Goal: Task Accomplishment & Management: Use online tool/utility

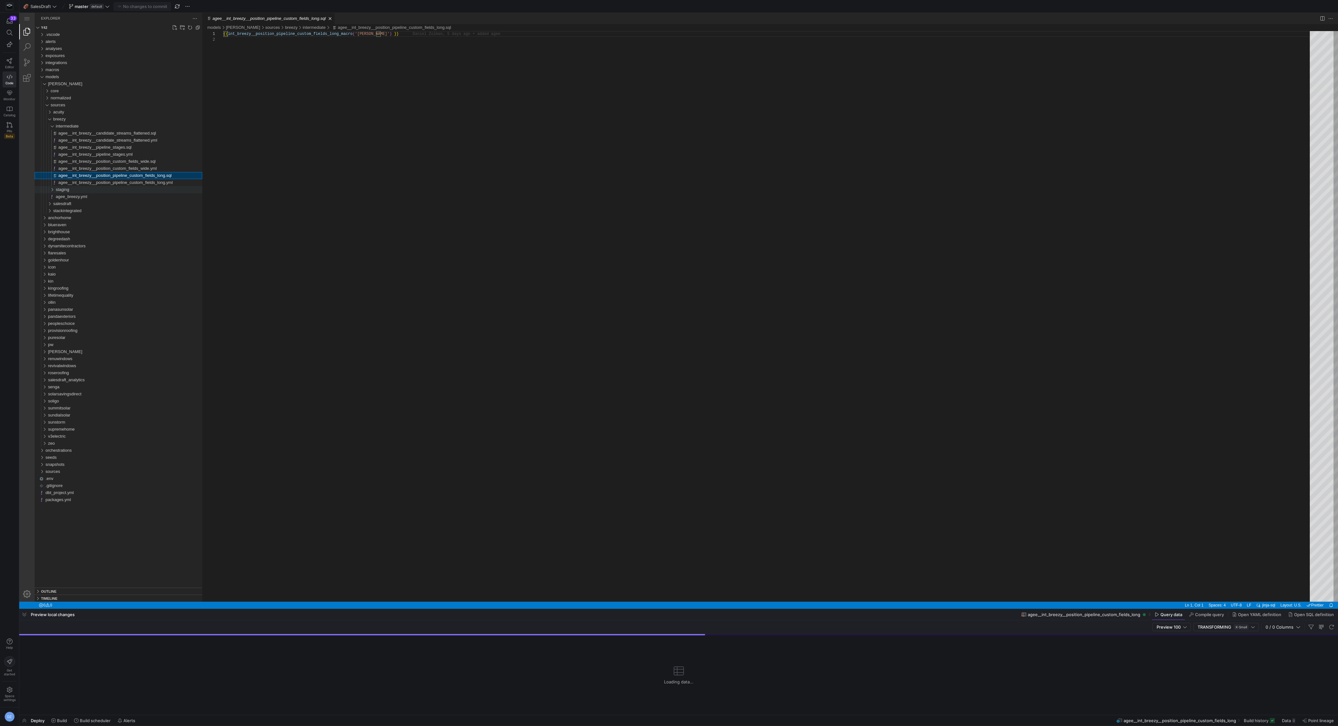
click at [82, 188] on div "staging" at bounding box center [129, 189] width 146 height 7
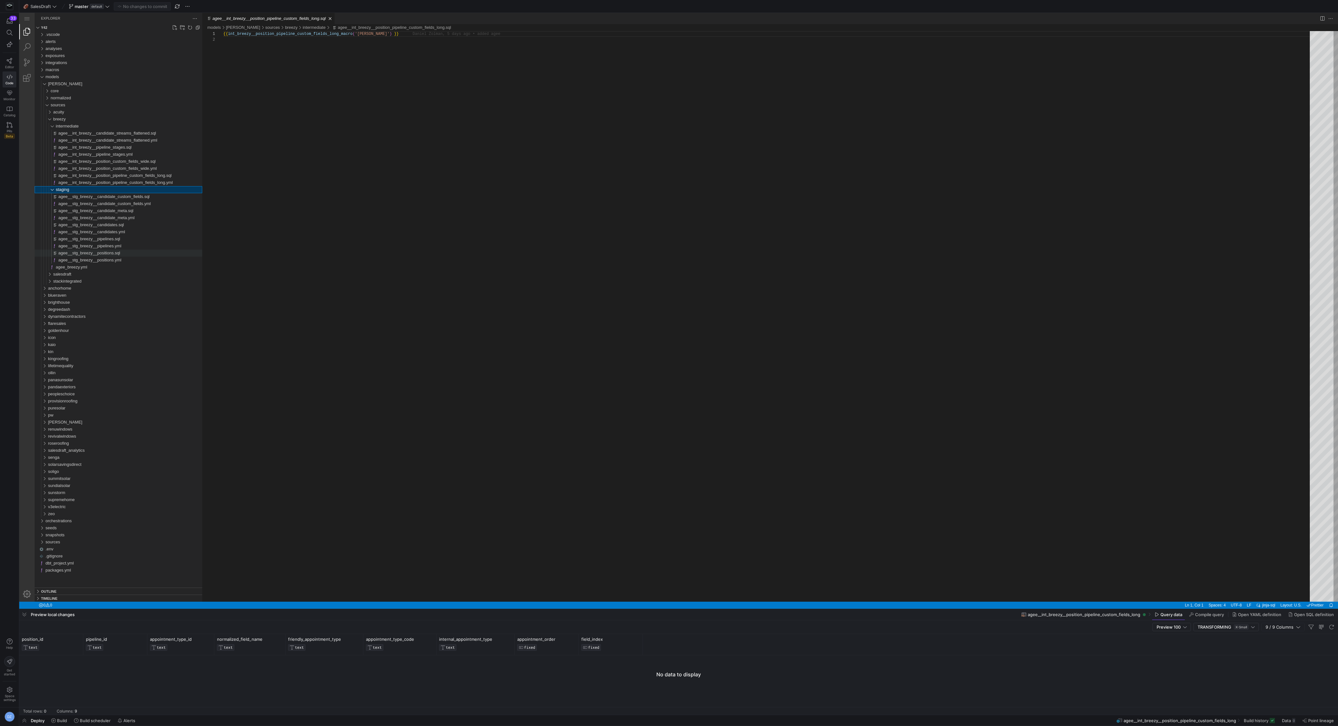
click at [128, 255] on div "agee__stg_breezy__positions.sql" at bounding box center [130, 253] width 144 height 7
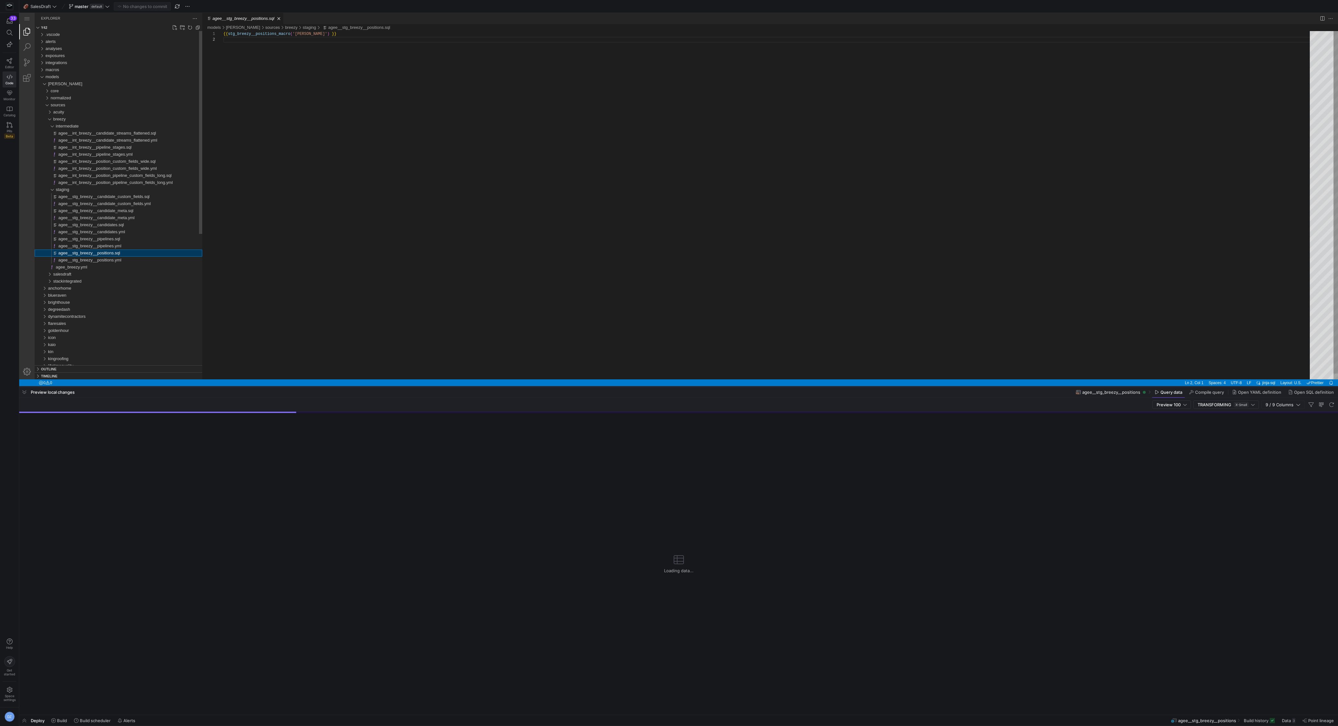
drag, startPoint x: 305, startPoint y: 610, endPoint x: 353, endPoint y: 388, distance: 227.6
click at [353, 388] on div at bounding box center [678, 387] width 1319 height 3
click at [335, 296] on div "{{ stg_breezy__positions_macro ( '[PERSON_NAME]' ) }}" at bounding box center [768, 208] width 1091 height 354
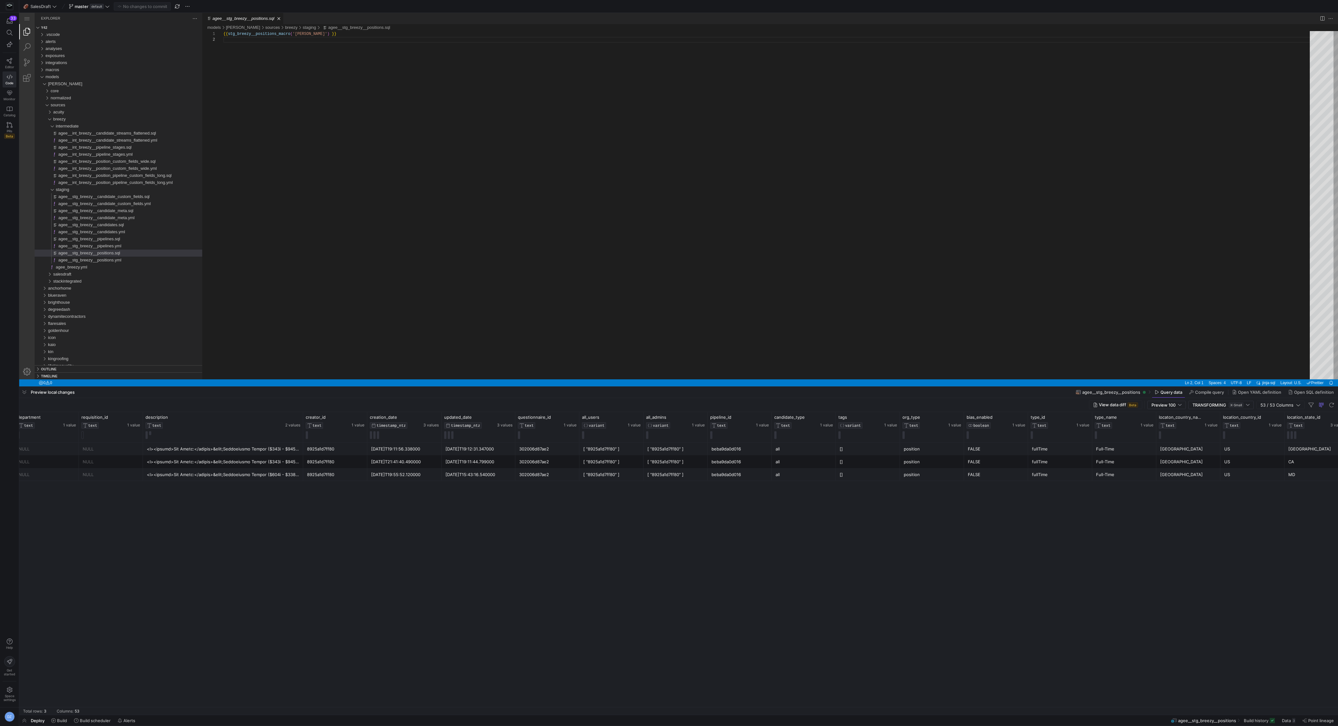
scroll to position [0, 0]
click at [1289, 477] on div "[ { "_id": "d607bdd49c4c", "data_type": "dropdown", "name": "Auto Contact", "op…" at bounding box center [1306, 475] width 56 height 13
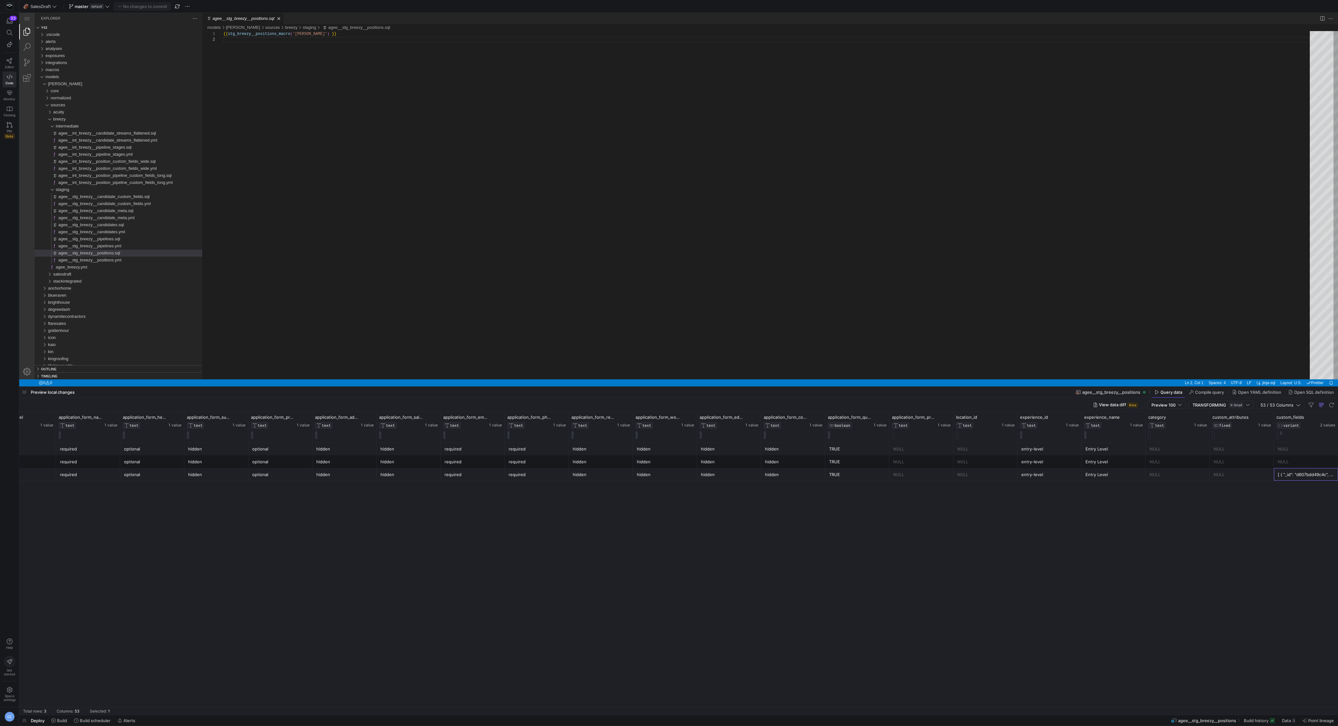
click at [1289, 477] on div "[ { "_id": "d607bdd49c4c", "data_type": "dropdown", "name": "Auto Contact", "op…" at bounding box center [1306, 475] width 56 height 13
click at [1293, 475] on div "[ { "_id": "d607bdd49c4c", "data_type": "dropdown", "name": "Auto Contact", "op…" at bounding box center [1306, 475] width 56 height 13
click at [556, 270] on div "{{ stg_breezy__positions_macro ( '[PERSON_NAME]' ) }}" at bounding box center [768, 208] width 1091 height 354
click at [63, 717] on span at bounding box center [59, 721] width 21 height 10
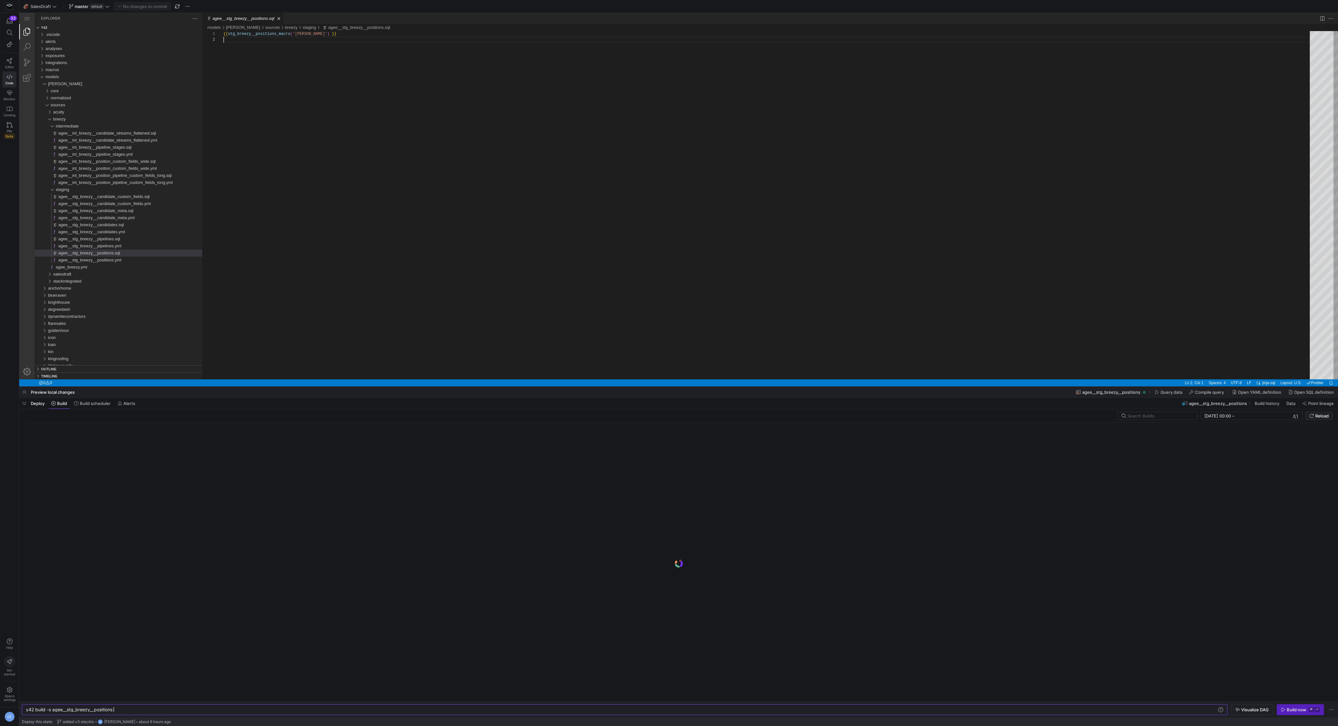
scroll to position [0, 87]
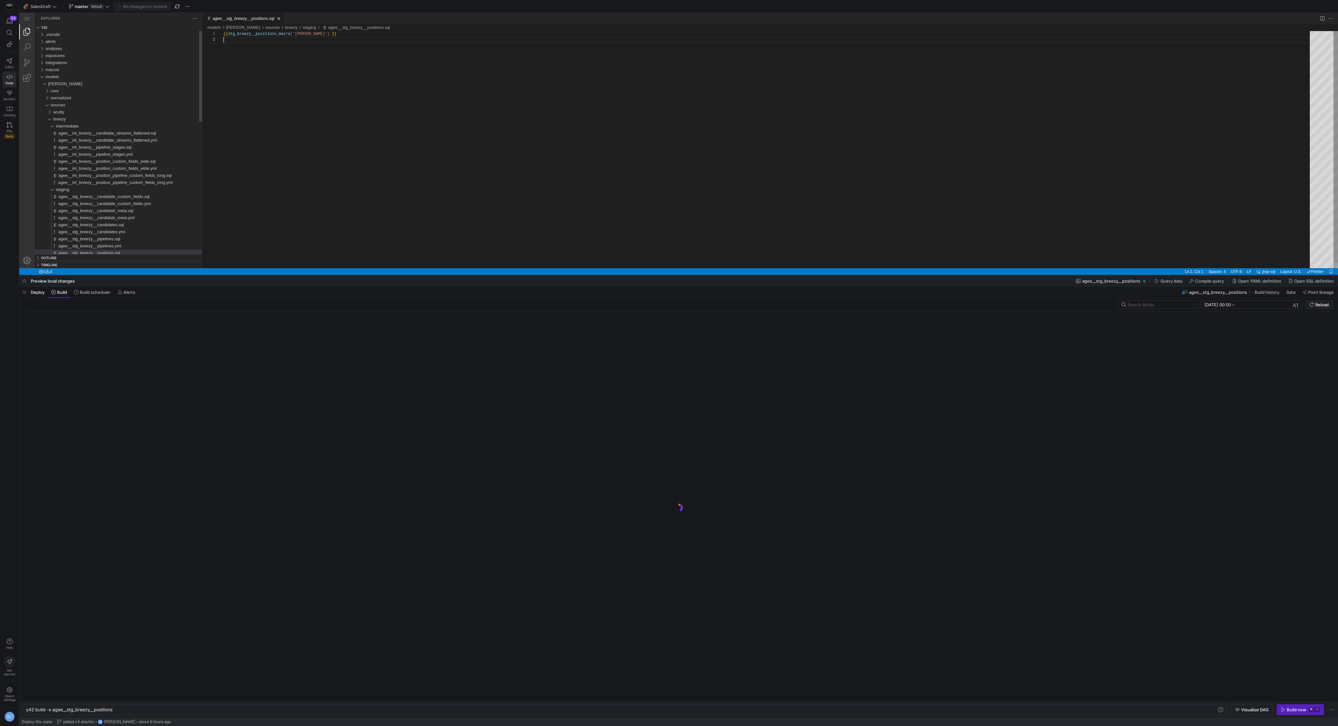
drag, startPoint x: 272, startPoint y: 387, endPoint x: 298, endPoint y: 276, distance: 114.2
click at [298, 276] on div at bounding box center [678, 275] width 1319 height 3
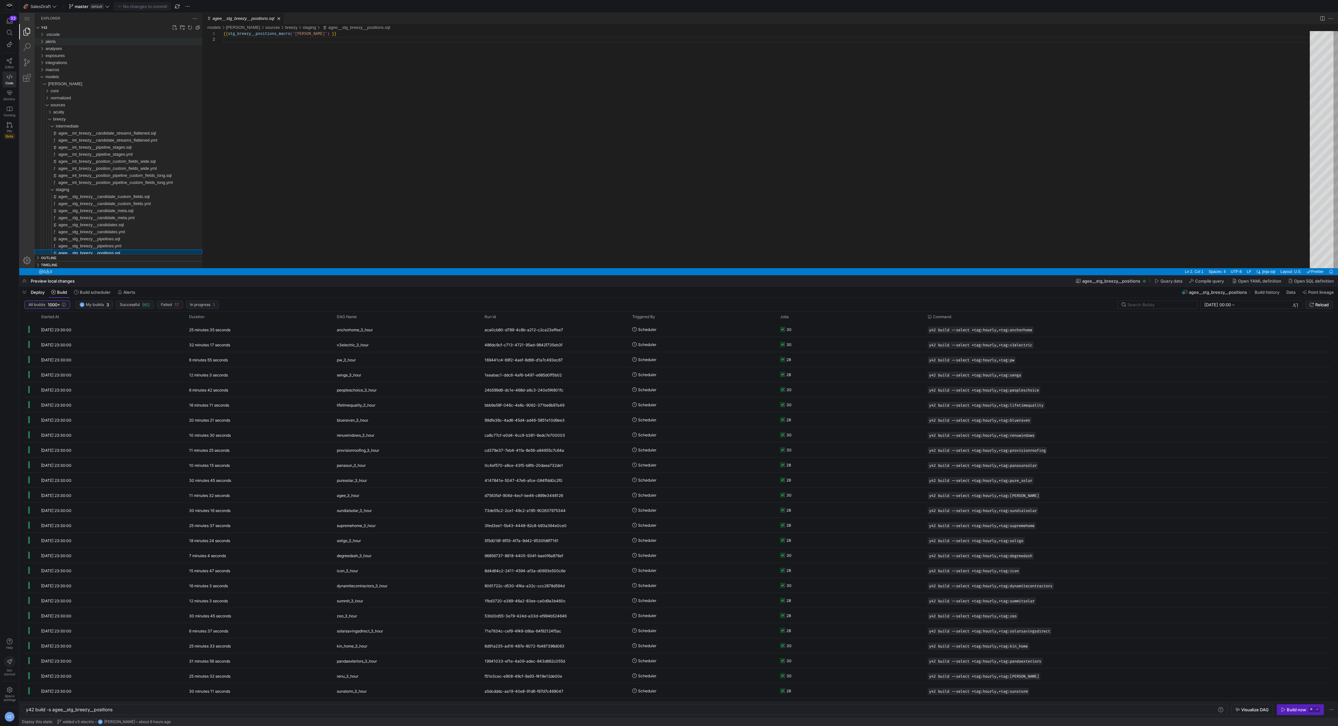
click at [35, 44] on div "alerts" at bounding box center [119, 41] width 168 height 7
click at [27, 46] on link "Search (⇧⌘F)" at bounding box center [26, 46] width 15 height 15
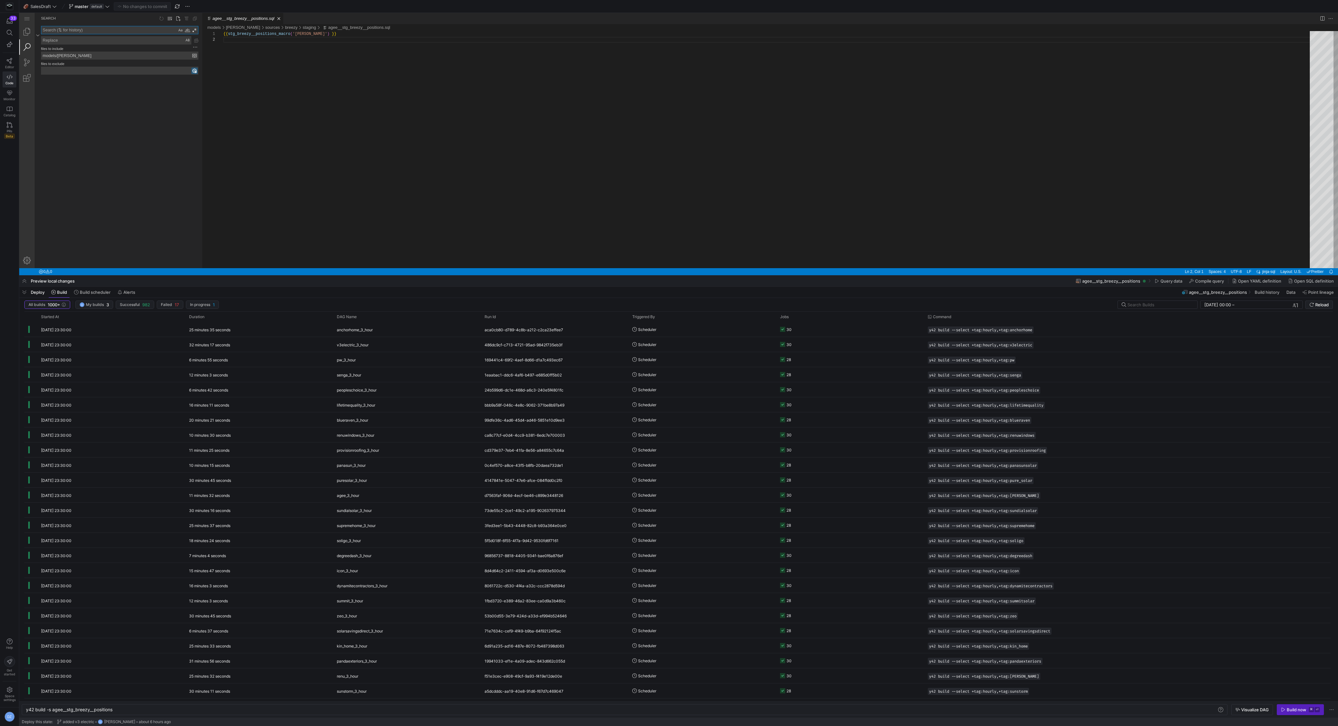
click at [82, 32] on textarea "Search: Type Search Term and press Enter to search" at bounding box center [109, 30] width 136 height 8
type textarea "position_custom_fields"
click at [88, 107] on span "position_custom_fields_wide" at bounding box center [73, 109] width 53 height 5
type textarea "y42 build -s agee__int_breezy__position_custom_fields_wide"
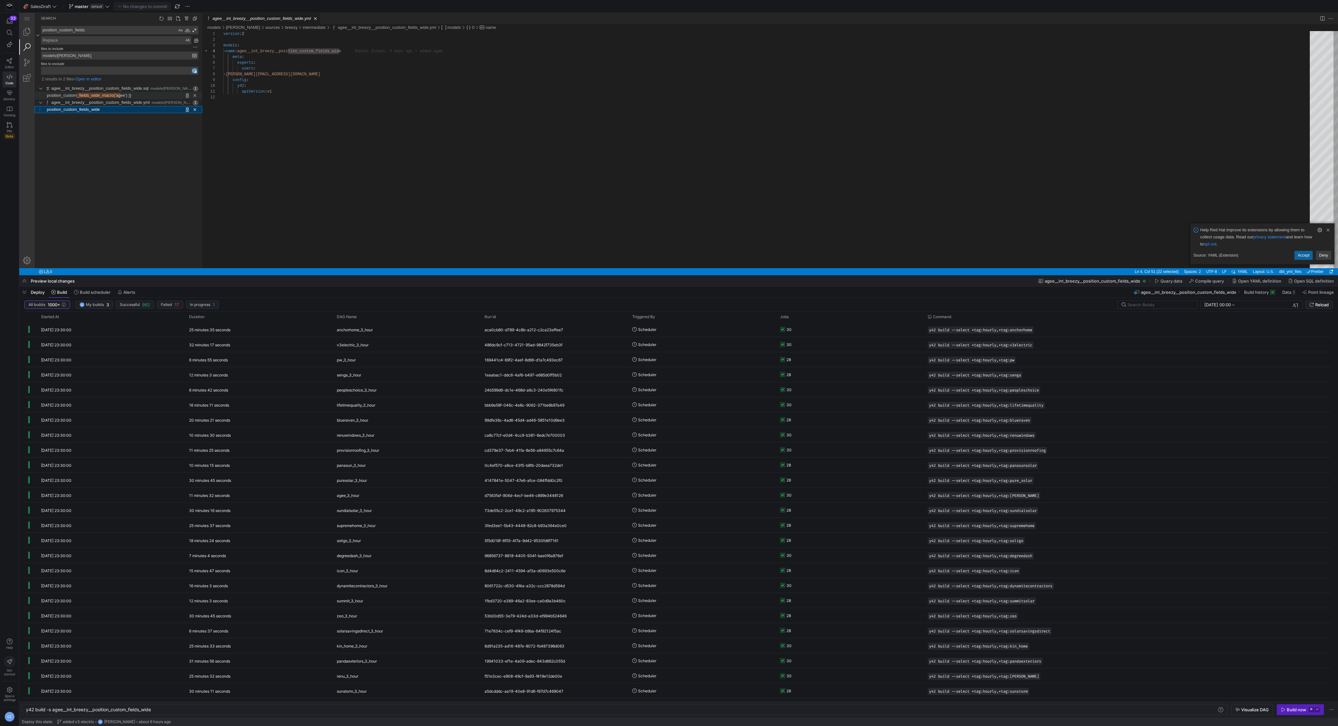
click at [91, 93] on span "_fields_wide_macro('ag" at bounding box center [99, 95] width 44 height 5
drag, startPoint x: 308, startPoint y: 36, endPoint x: 258, endPoint y: 35, distance: 50.3
click at [101, 32] on textarea "position_custom_fields" at bounding box center [109, 30] width 136 height 8
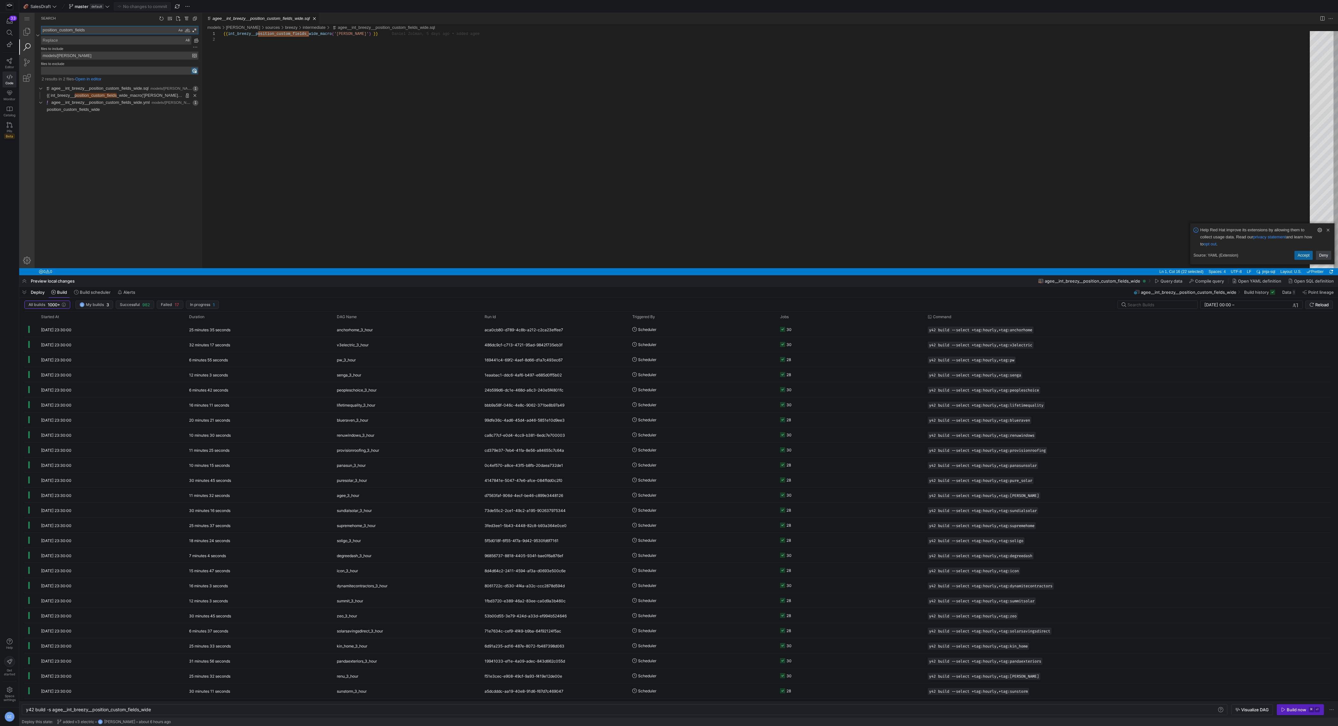
click at [102, 33] on textarea "position_custom_fields" at bounding box center [109, 30] width 136 height 8
click at [29, 29] on link "Explorer (⇧⌘E)" at bounding box center [26, 31] width 15 height 15
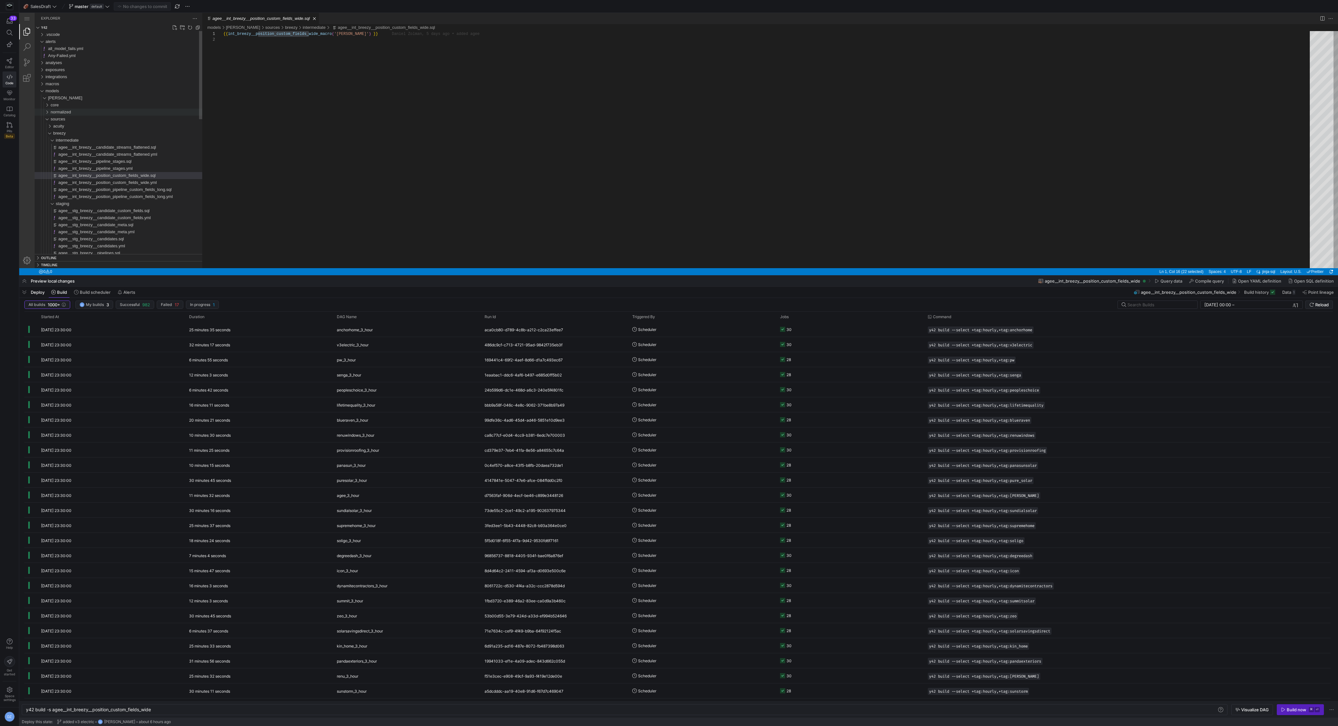
click at [77, 115] on div "normalized" at bounding box center [127, 112] width 152 height 7
click at [77, 125] on div "candidates" at bounding box center [127, 126] width 149 height 7
click at [78, 136] on div "tables" at bounding box center [129, 133] width 146 height 7
click at [108, 141] on span "agee__norm__candidate_events_wide.sql" at bounding box center [97, 140] width 78 height 5
type textarea "y42 build -s agee__norm__candidate_events_wide"
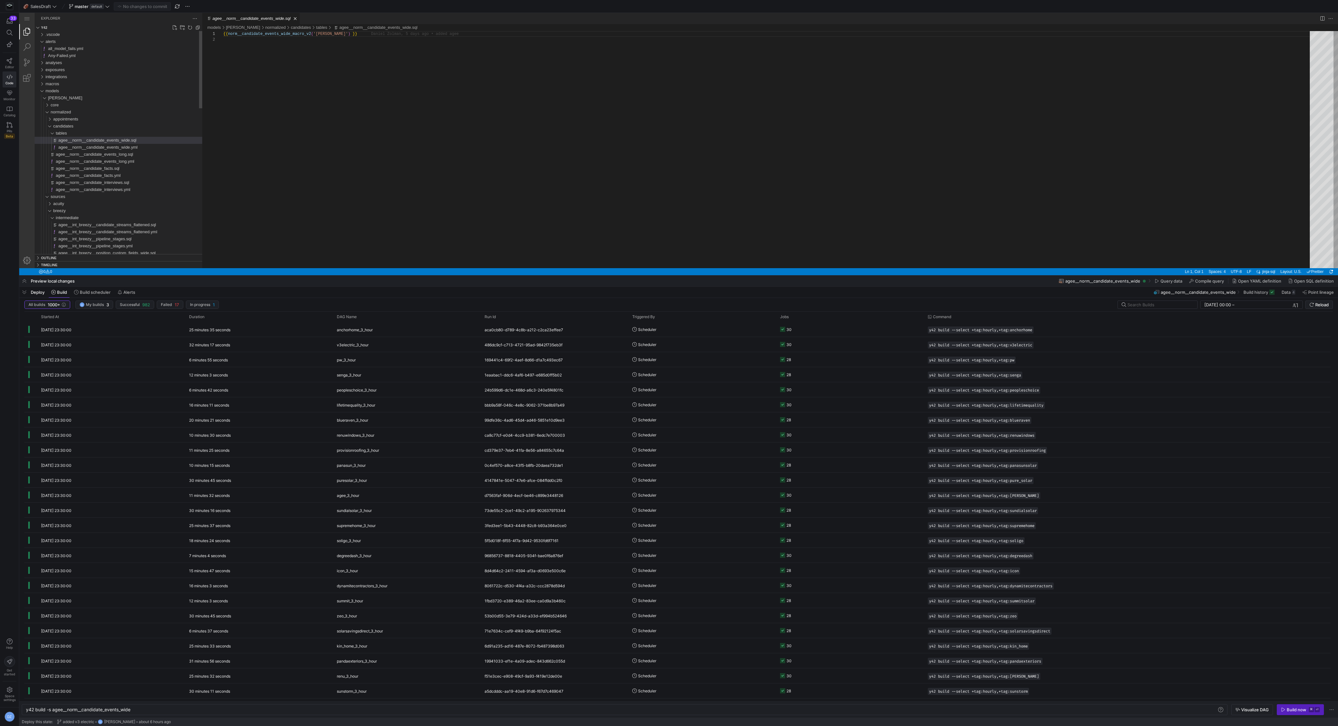
scroll to position [6, 0]
click at [28, 46] on link "Search (⇧⌘F)" at bounding box center [26, 46] width 15 height 15
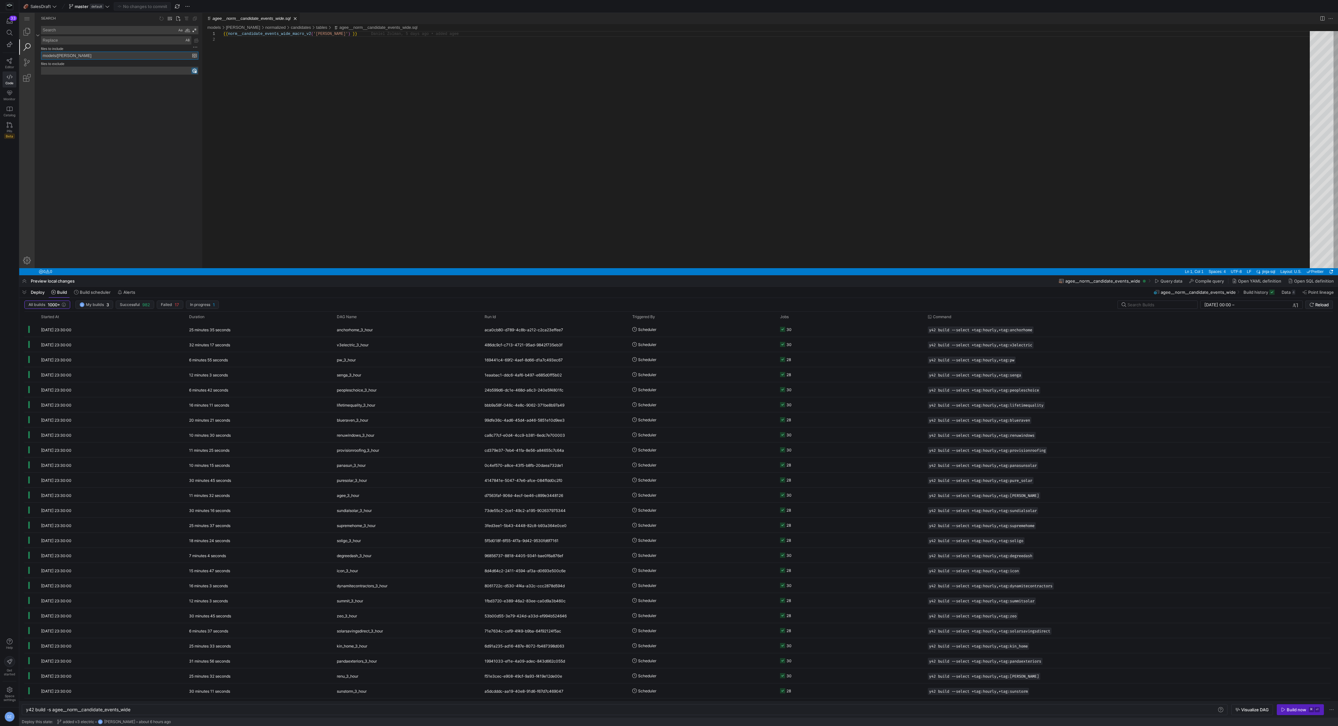
click at [66, 55] on input "models/[PERSON_NAME]" at bounding box center [116, 55] width 151 height 7
type input "macros/"
click at [106, 32] on textarea "Search: Type Search Term and press Enter to search" at bounding box center [109, 30] width 136 height 8
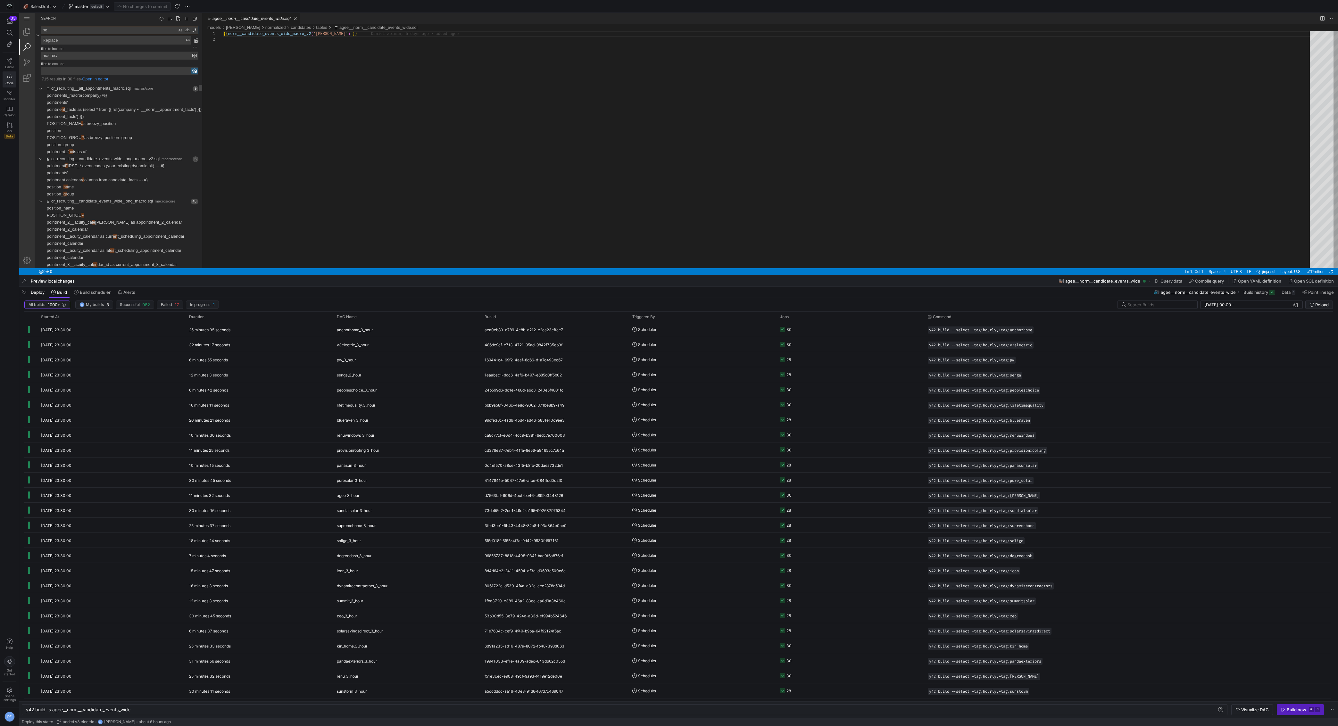
type textarea "p"
type textarea "position_custom_fields"
click at [91, 143] on span "sition_custom_fields a" at bounding box center [71, 144] width 41 height 5
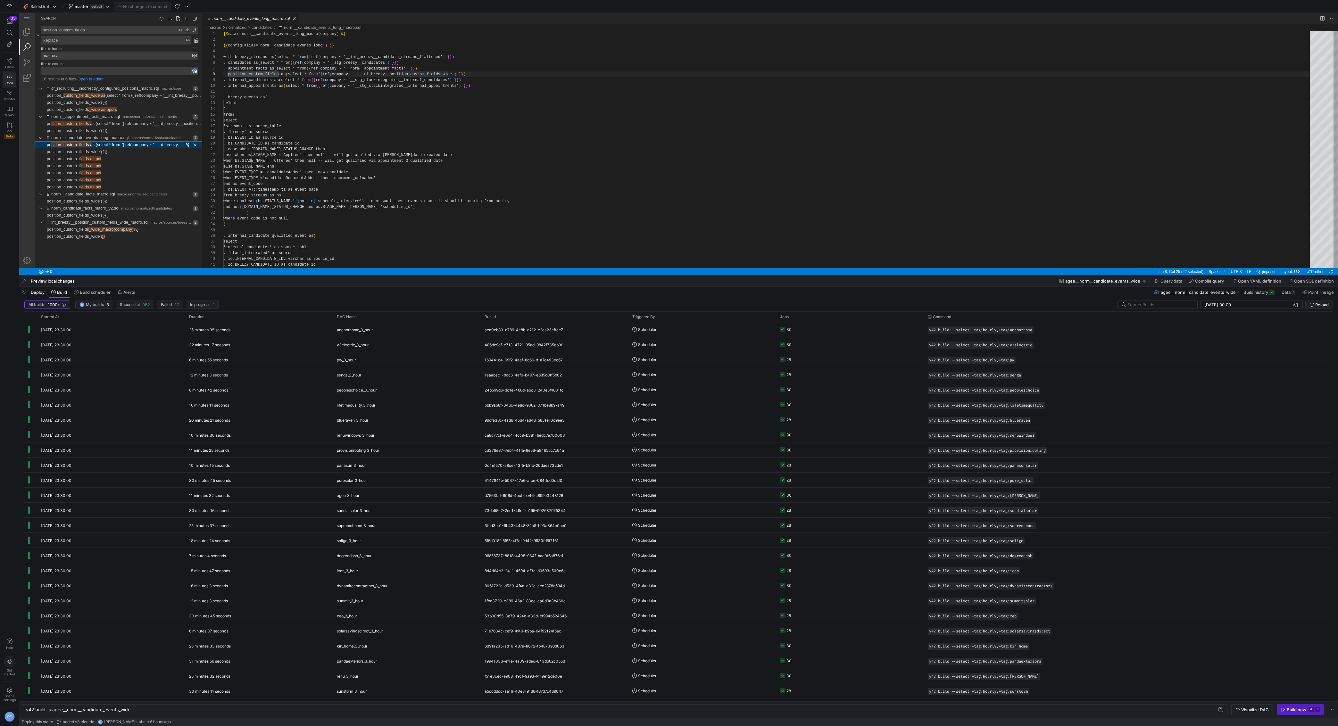
type textarea "y42 build"
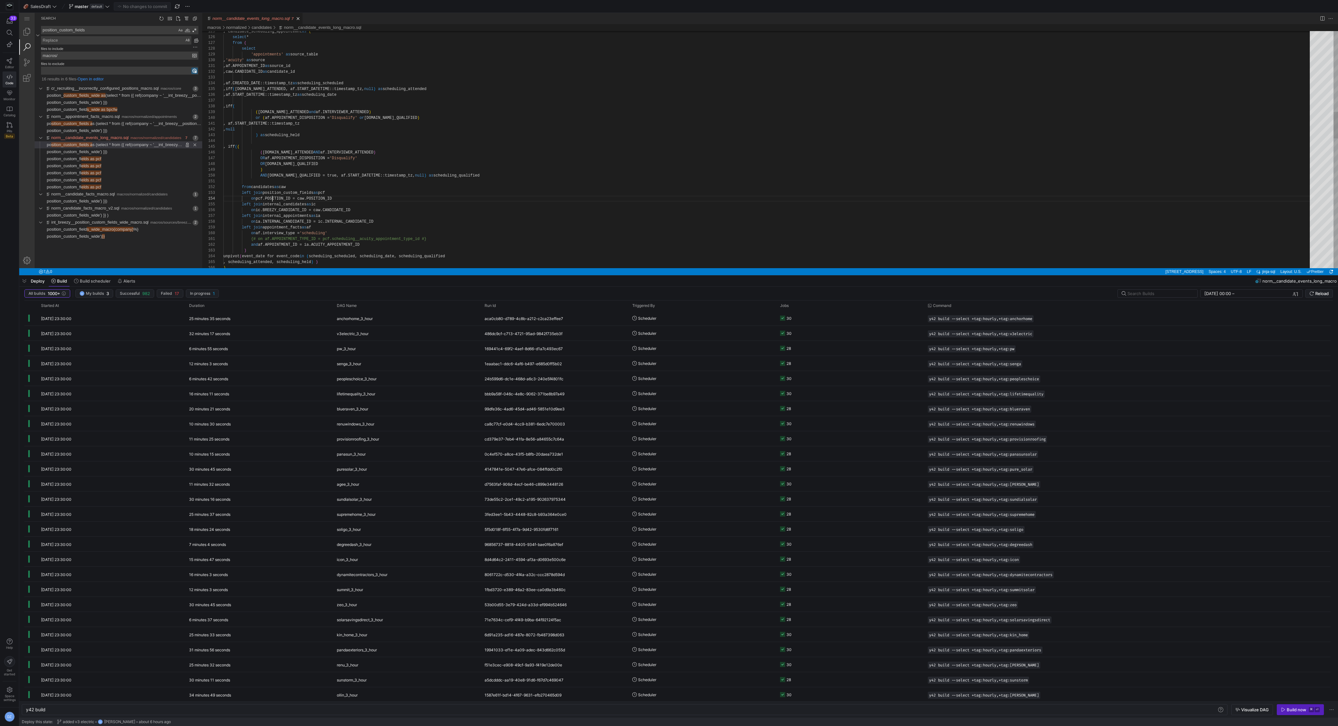
click at [273, 198] on div ", candidate_scheduling_appointemnt as ( select * from ( select 'appointments' a…" at bounding box center [768, 369] width 1091 height 2112
click at [328, 198] on div ", candidate_scheduling_appointemnt as ( select * from ( select 'appointments' a…" at bounding box center [768, 369] width 1091 height 2112
click at [330, 199] on div "select 'appointments' as source_table , 'acuity' as source , af.APPOINTMENT_ID …" at bounding box center [768, 105] width 1091 height 2112
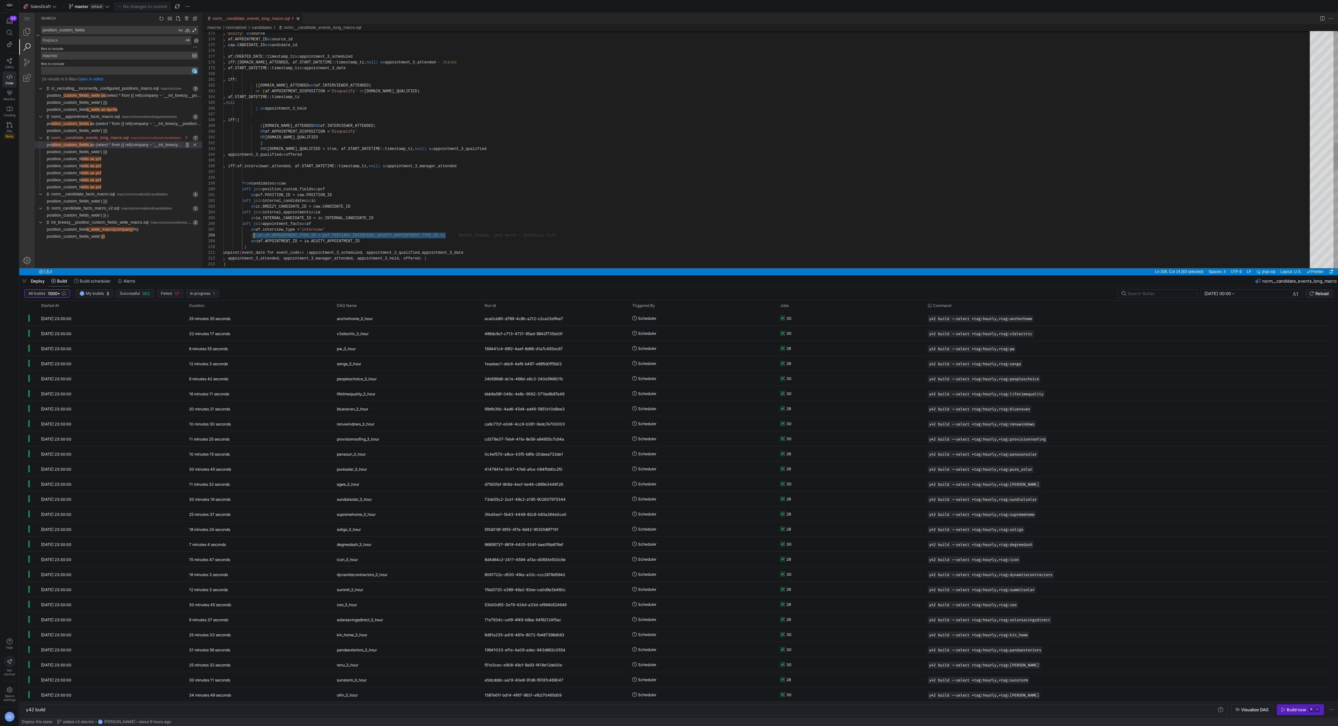
scroll to position [40, 28]
drag, startPoint x: 450, startPoint y: 236, endPoint x: 250, endPoint y: 233, distance: 200.0
type textarea "{# on af.APPOINTMENT_TYPE_ID = pcf.scheduling__acuity_appointment_type_id #} an…"
click at [384, 247] on div "on af.interview_type = 'scheduling' {# on af.APPOINTMENT_TYPE_ID = pcf.scheduli…" at bounding box center [768, 371] width 1091 height 2112
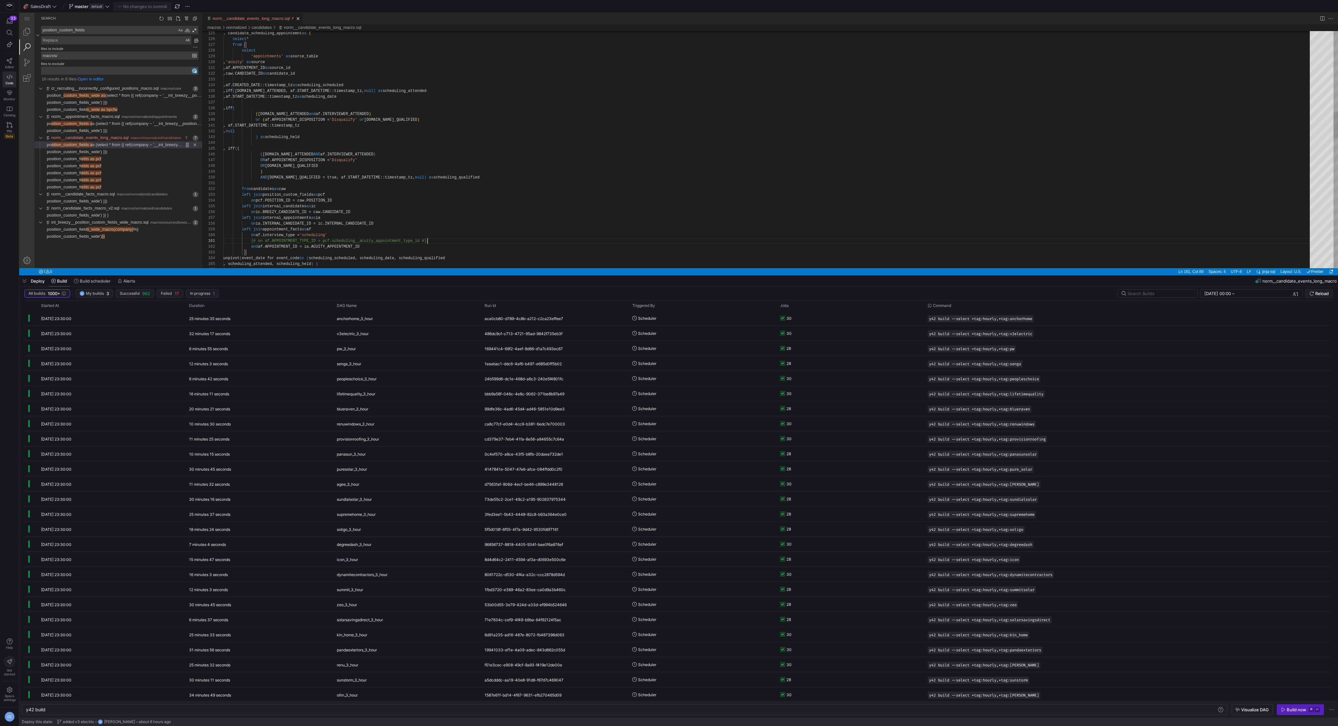
scroll to position [6, 139]
